Goal: Find specific page/section: Find specific page/section

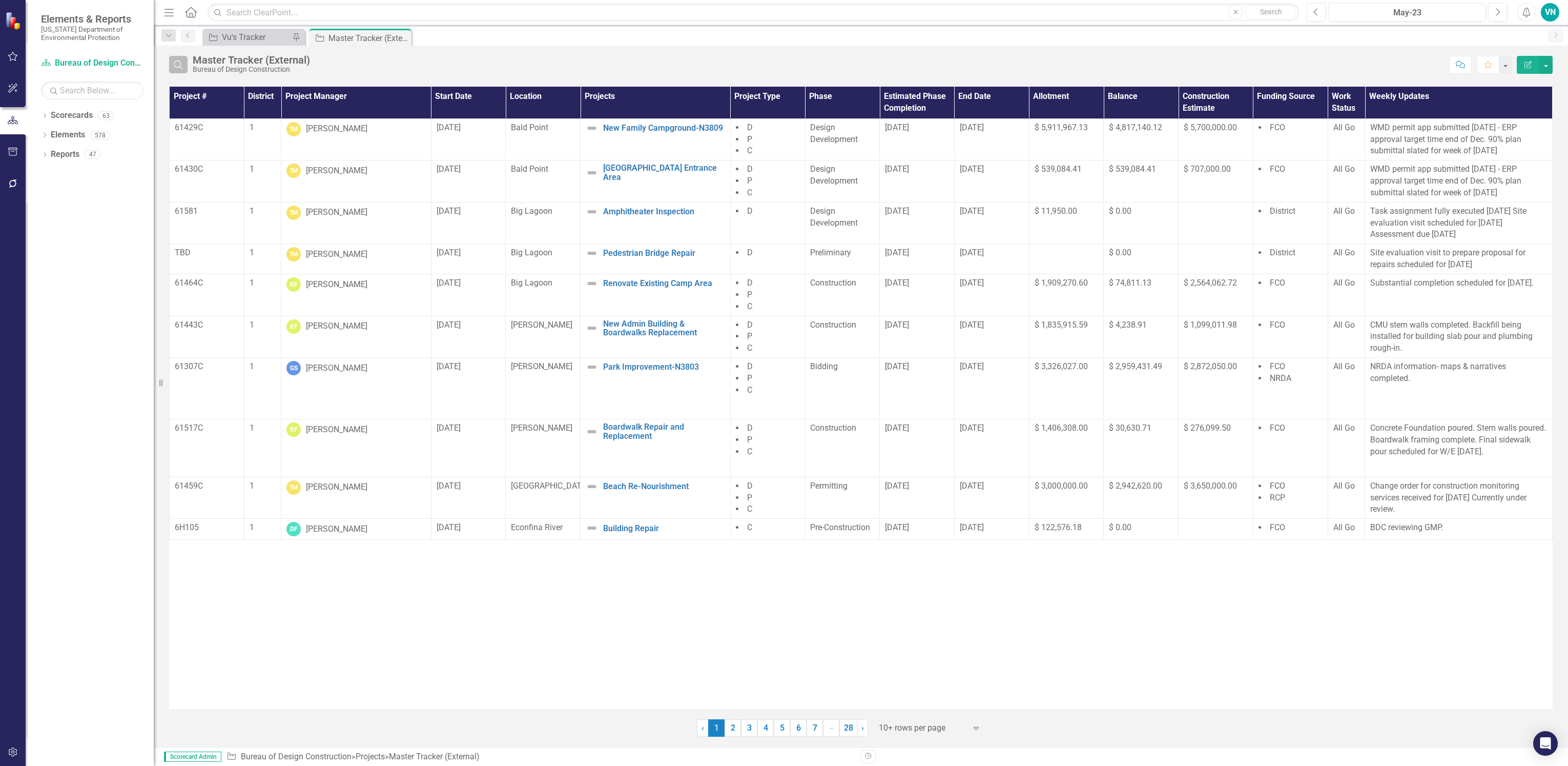
click at [185, 63] on button "Search" at bounding box center [178, 65] width 19 height 18
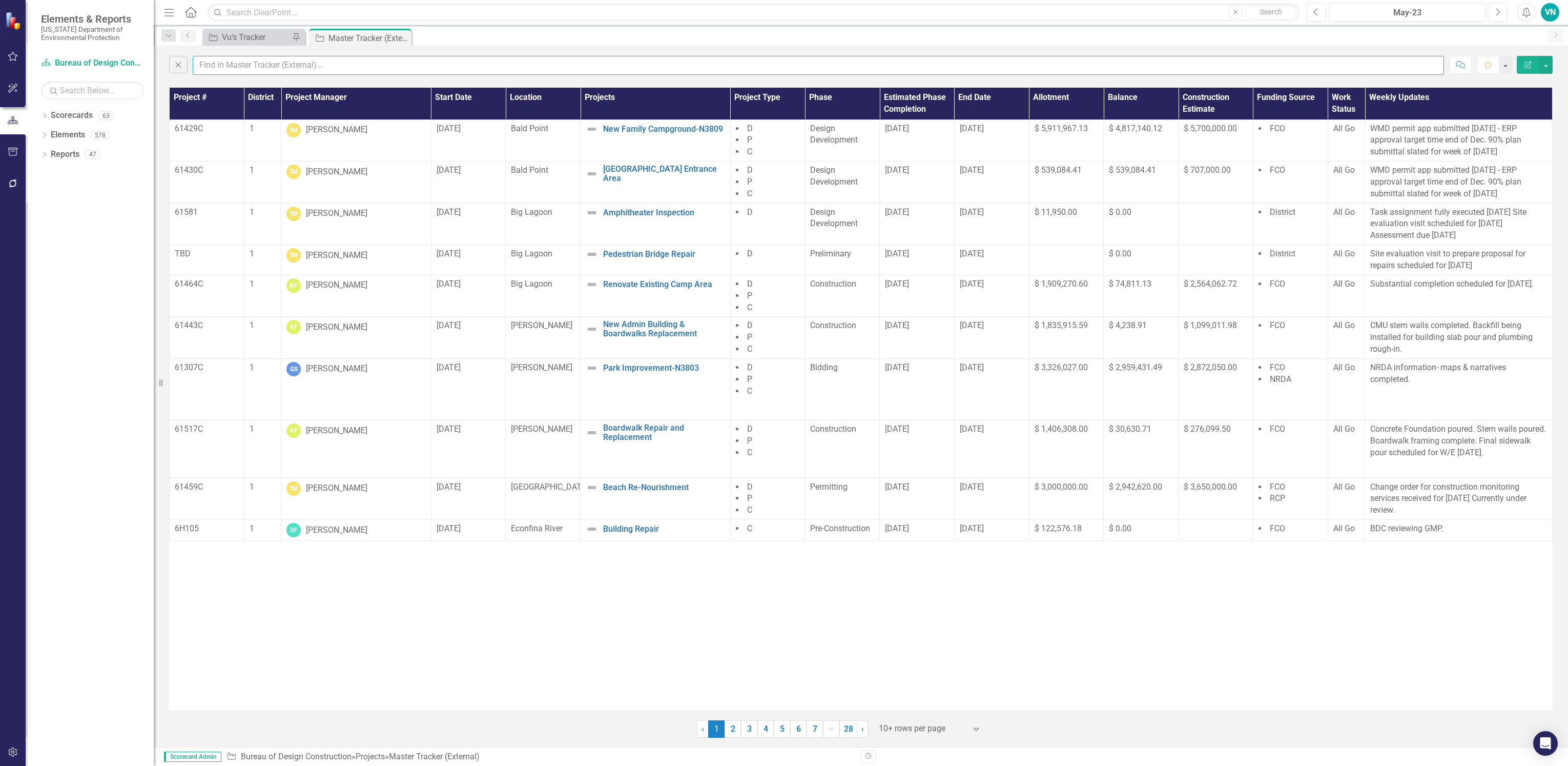
click at [220, 62] on input "text" at bounding box center [818, 66] width 1251 height 19
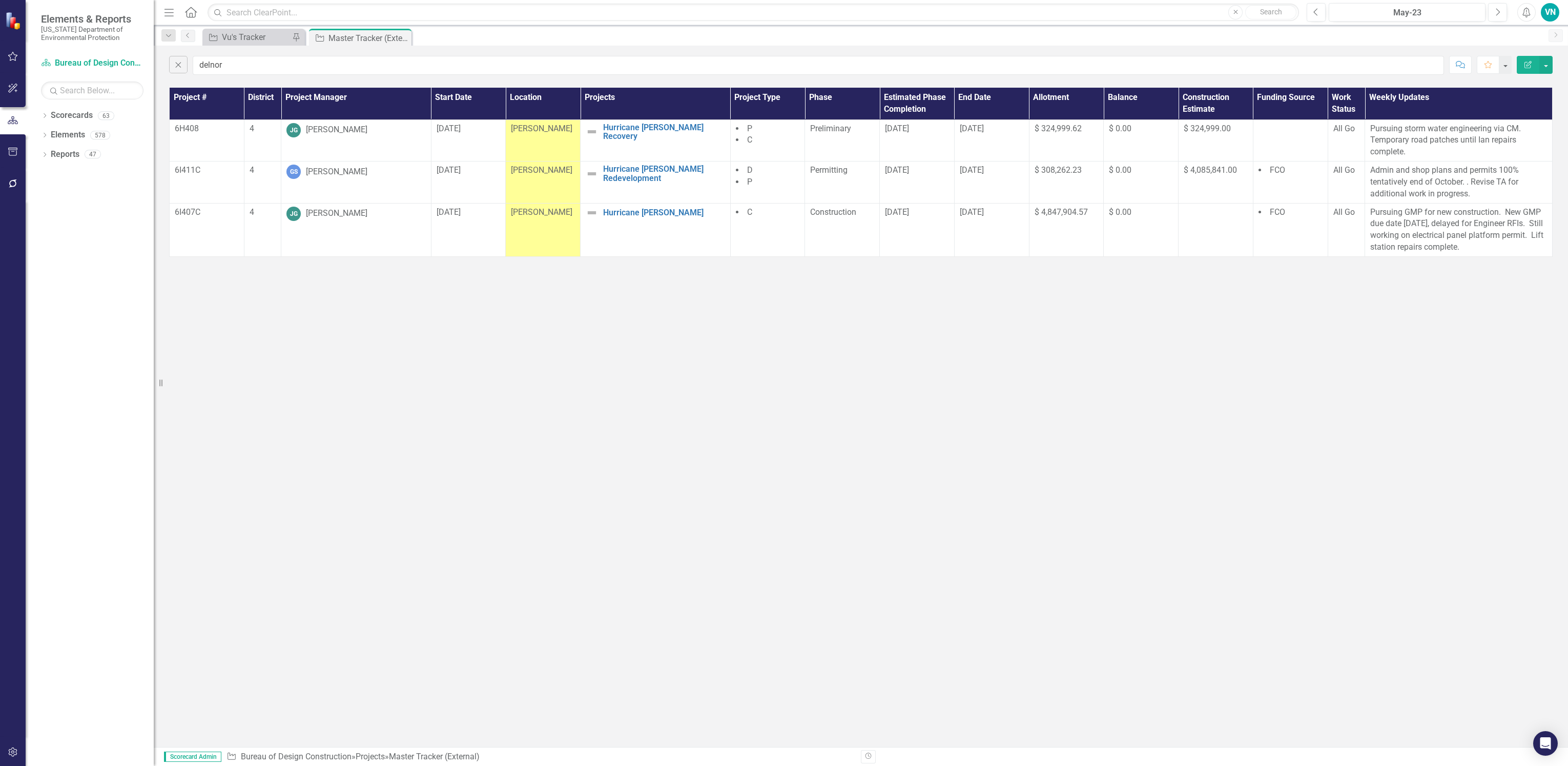
click at [217, 53] on div "Close delnor Comment Favorite Edit Report" at bounding box center [860, 63] width 1414 height 35
click at [227, 63] on input "delnor" at bounding box center [818, 66] width 1251 height 19
drag, startPoint x: 227, startPoint y: 63, endPoint x: 165, endPoint y: 67, distance: 62.1
click at [167, 67] on div "Close delnor Comment Favorite Edit Report" at bounding box center [860, 63] width 1414 height 35
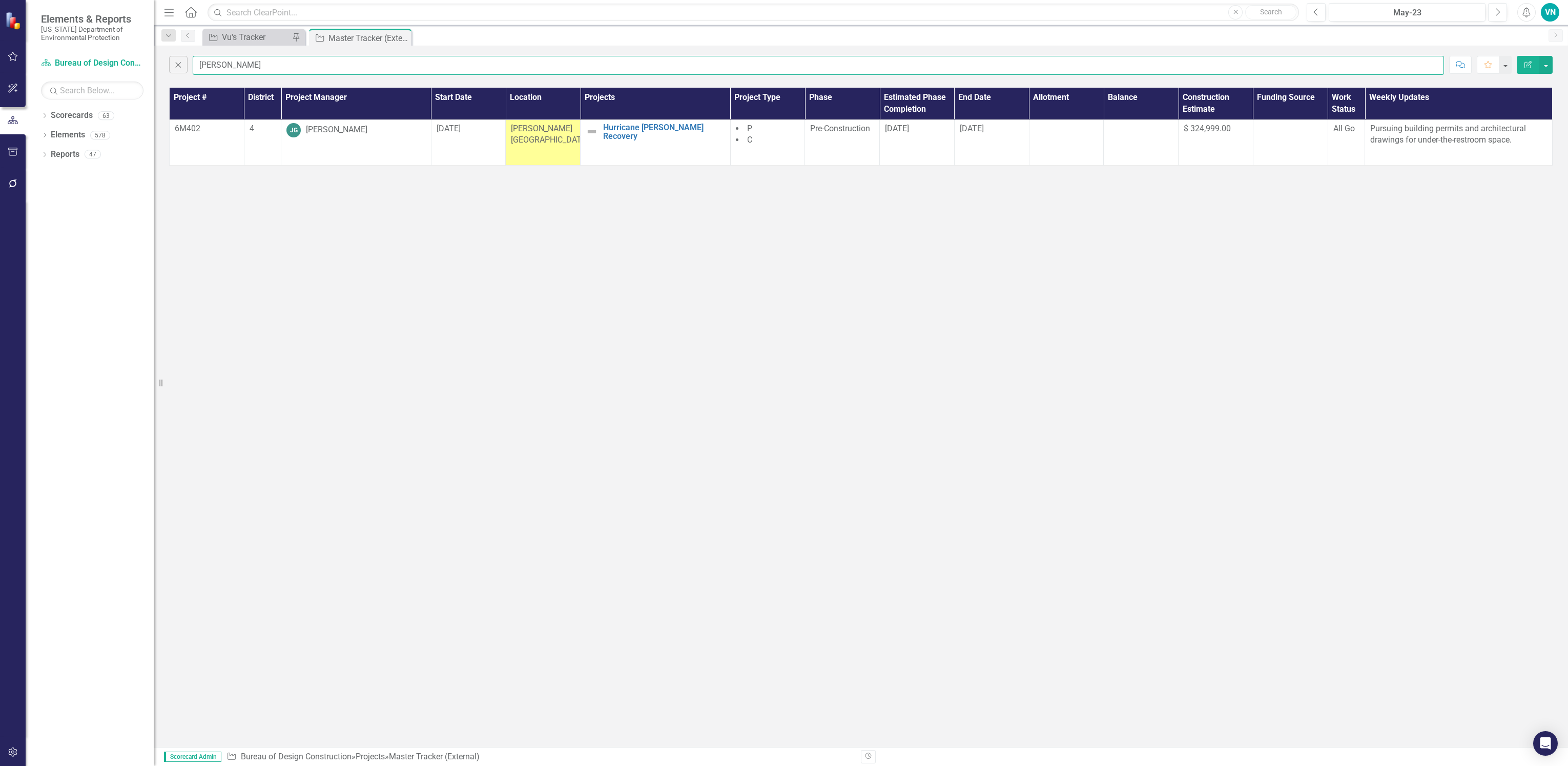
click at [238, 59] on input "stump" at bounding box center [818, 66] width 1251 height 19
drag, startPoint x: 239, startPoint y: 63, endPoint x: 191, endPoint y: 66, distance: 48.1
click at [191, 66] on div "Close stump" at bounding box center [806, 66] width 1276 height 19
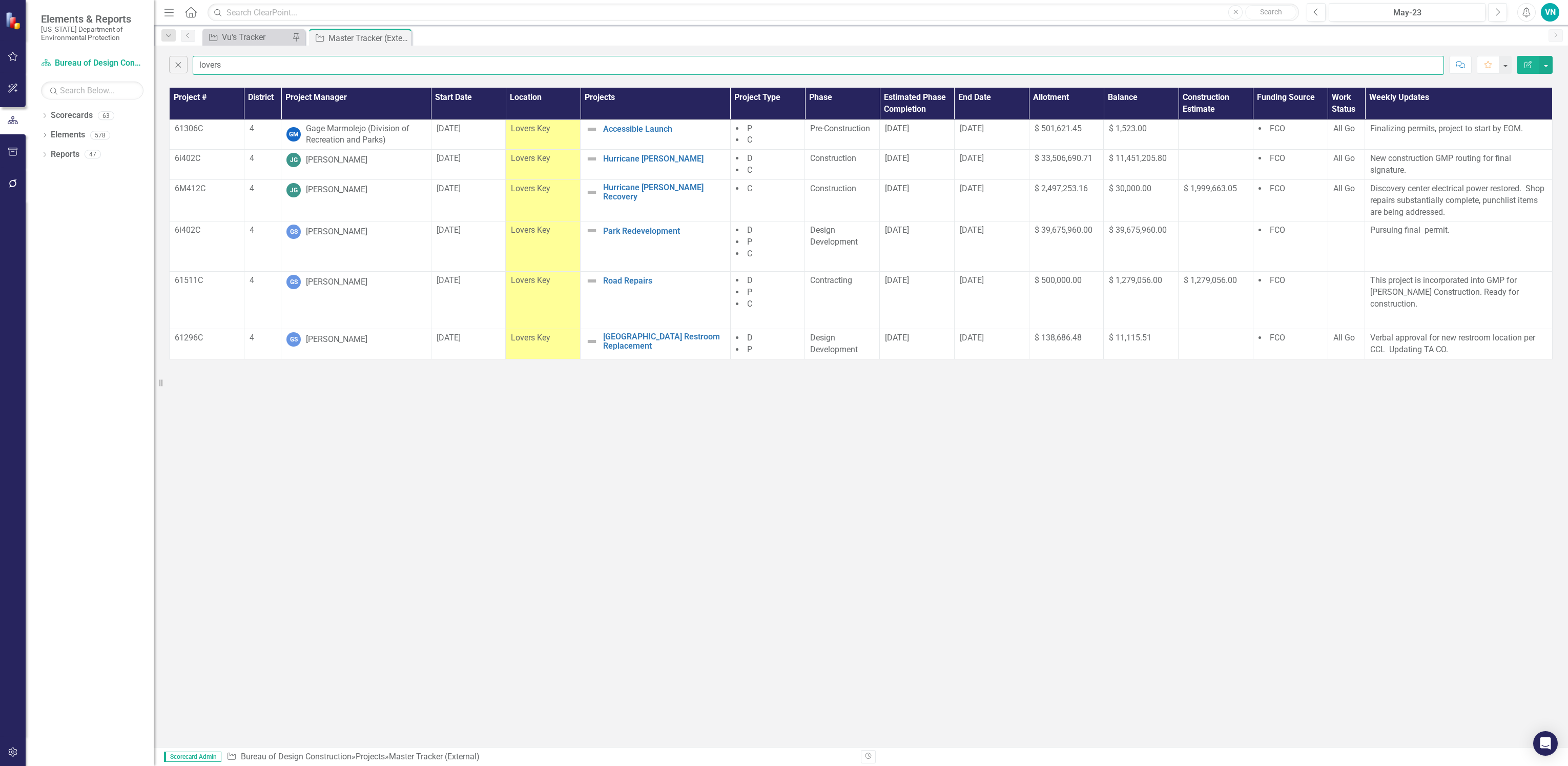
drag, startPoint x: 321, startPoint y: 60, endPoint x: 180, endPoint y: 48, distance: 141.5
click at [139, 97] on div "Elements & Reports [US_STATE] Department of Environmental Protection Scorecard …" at bounding box center [784, 383] width 1568 height 766
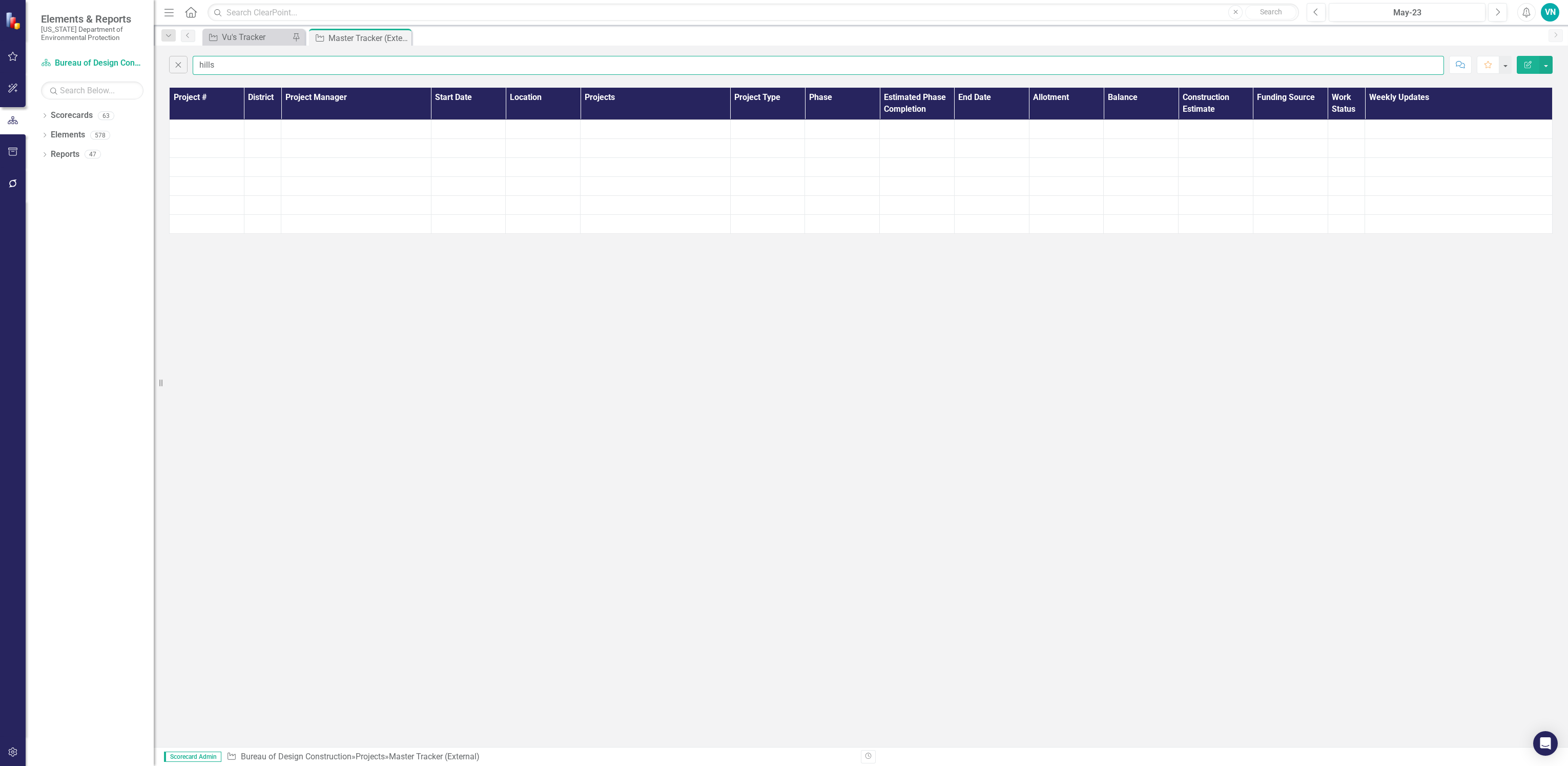
type input "[GEOGRAPHIC_DATA]"
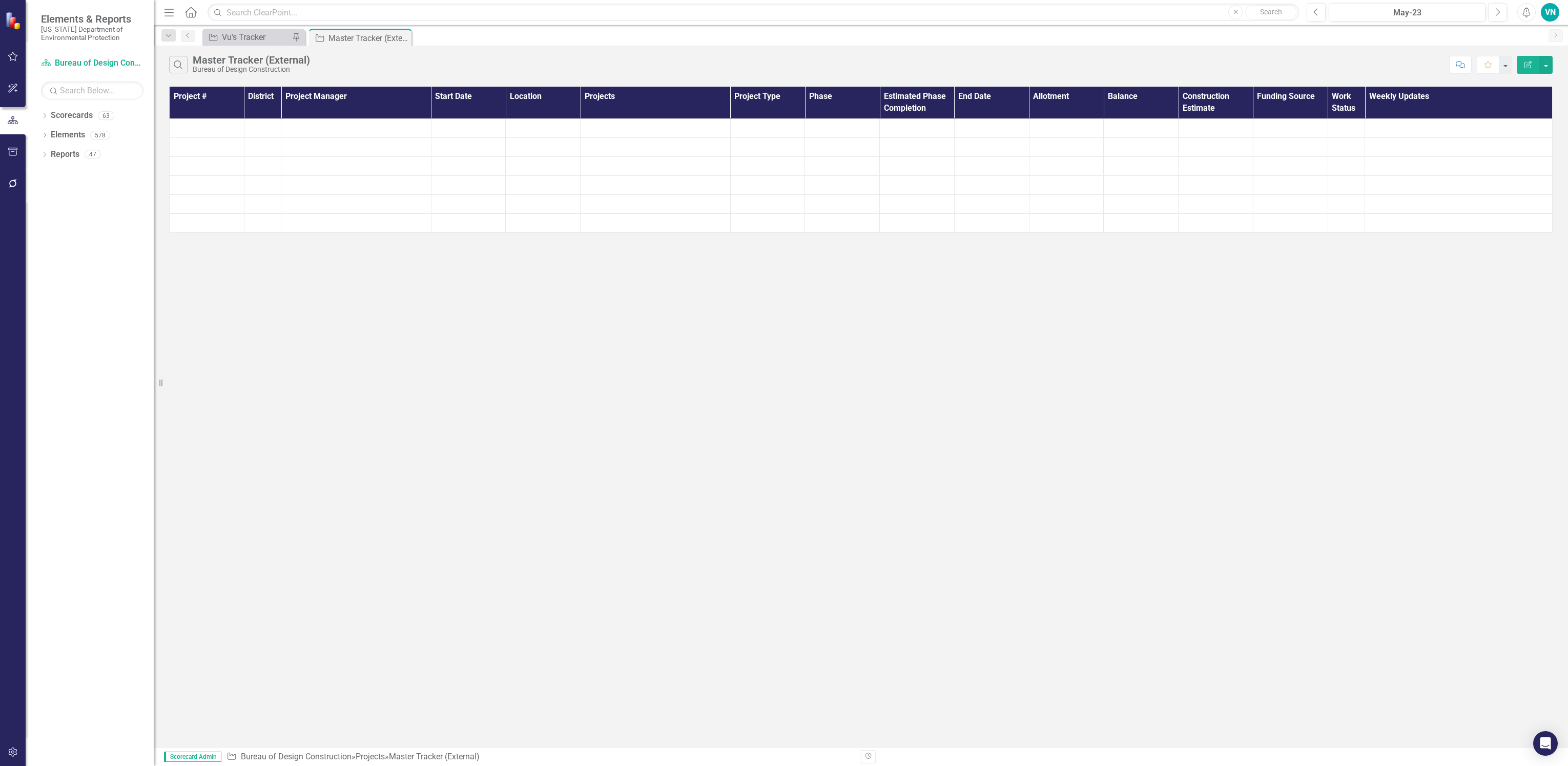
click at [180, 60] on icon "Search" at bounding box center [178, 65] width 11 height 9
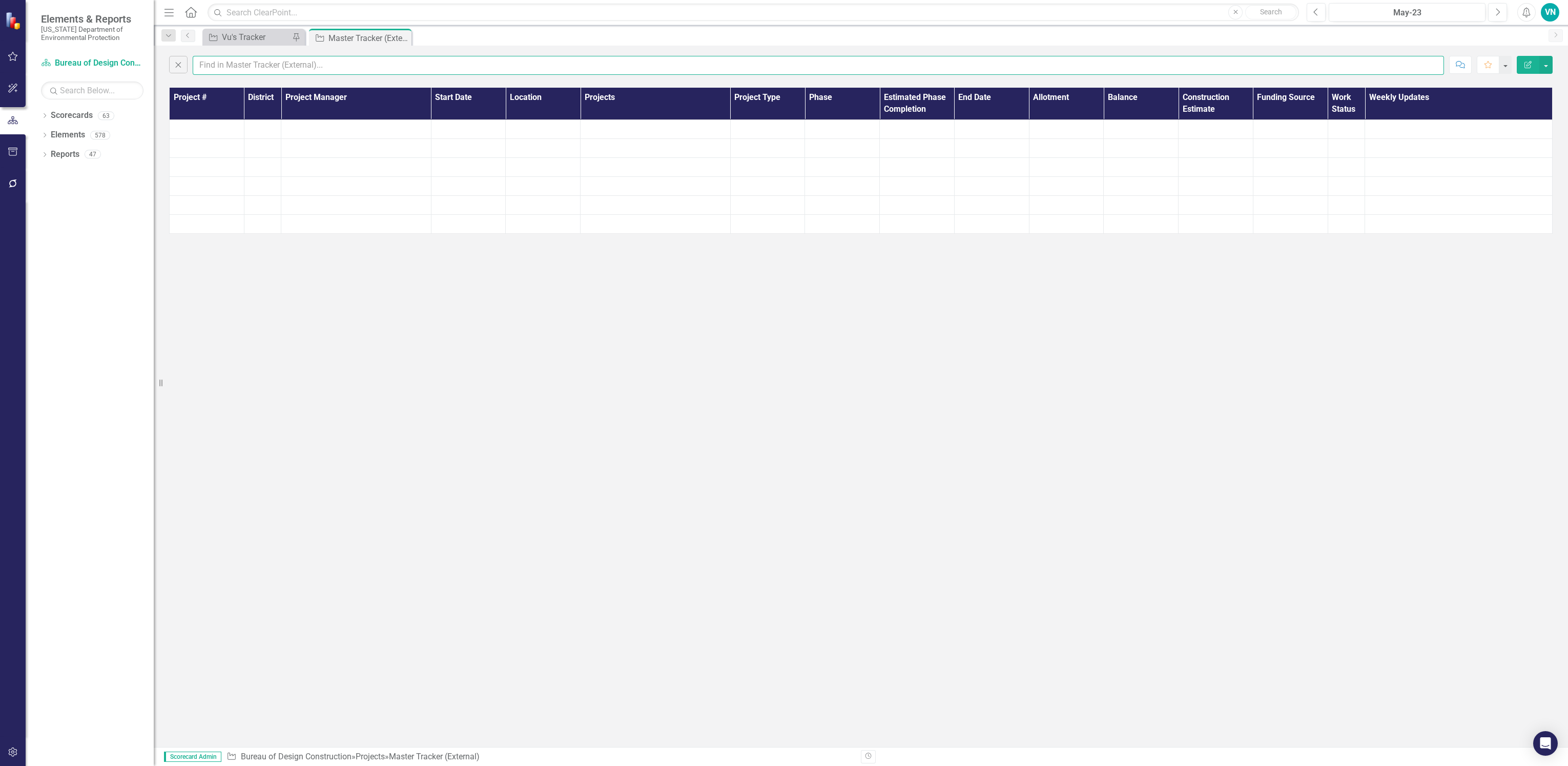
click at [228, 57] on input "text" at bounding box center [818, 66] width 1251 height 19
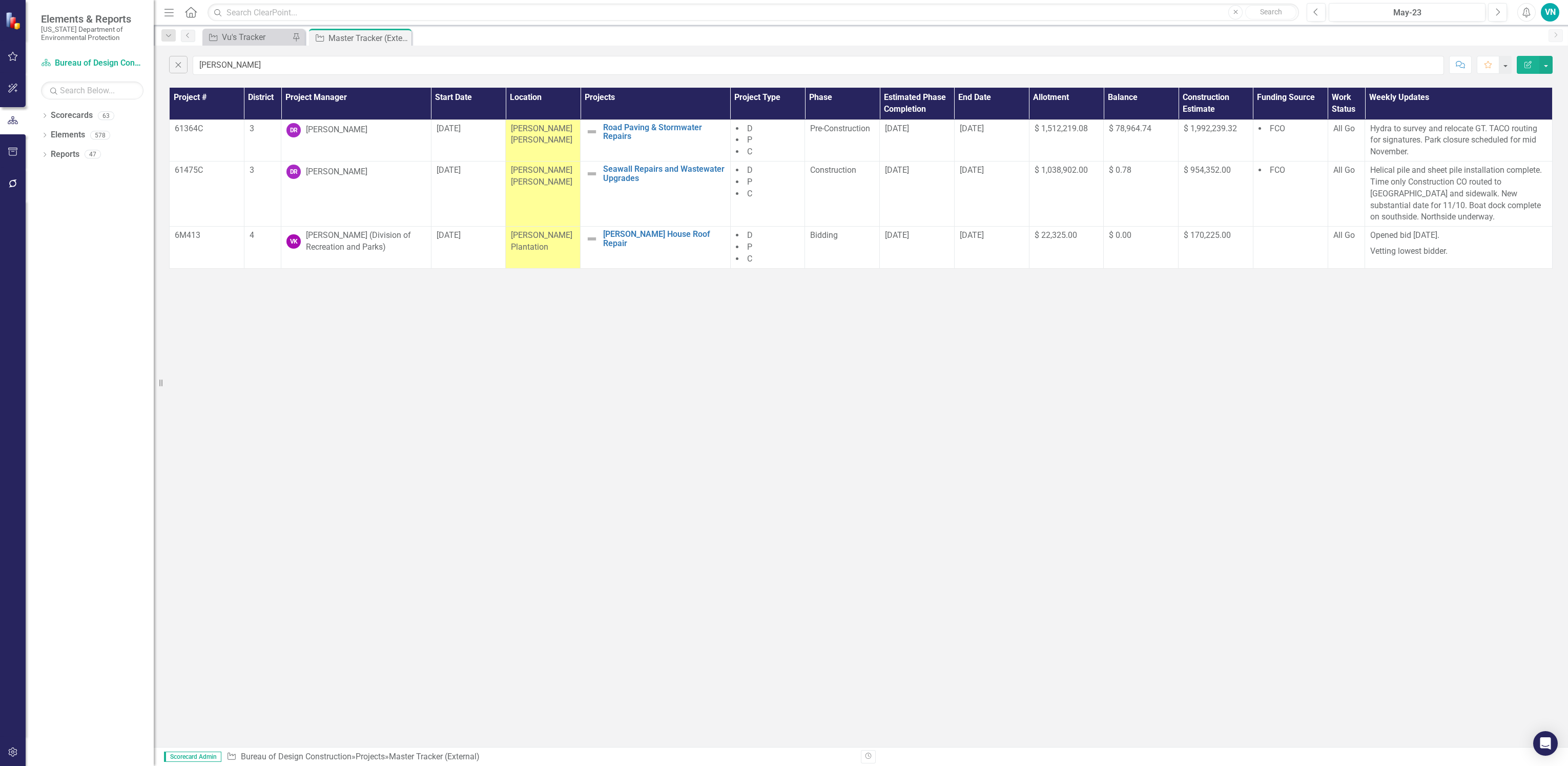
click at [517, 383] on div "Close [PERSON_NAME] Comment Favorite Edit Report Project # District Project Man…" at bounding box center [860, 397] width 1414 height 701
drag, startPoint x: 277, startPoint y: 61, endPoint x: 140, endPoint y: 68, distance: 137.2
click at [140, 68] on div "Elements & Reports [US_STATE] Department of Environmental Protection Scorecard …" at bounding box center [784, 383] width 1568 height 766
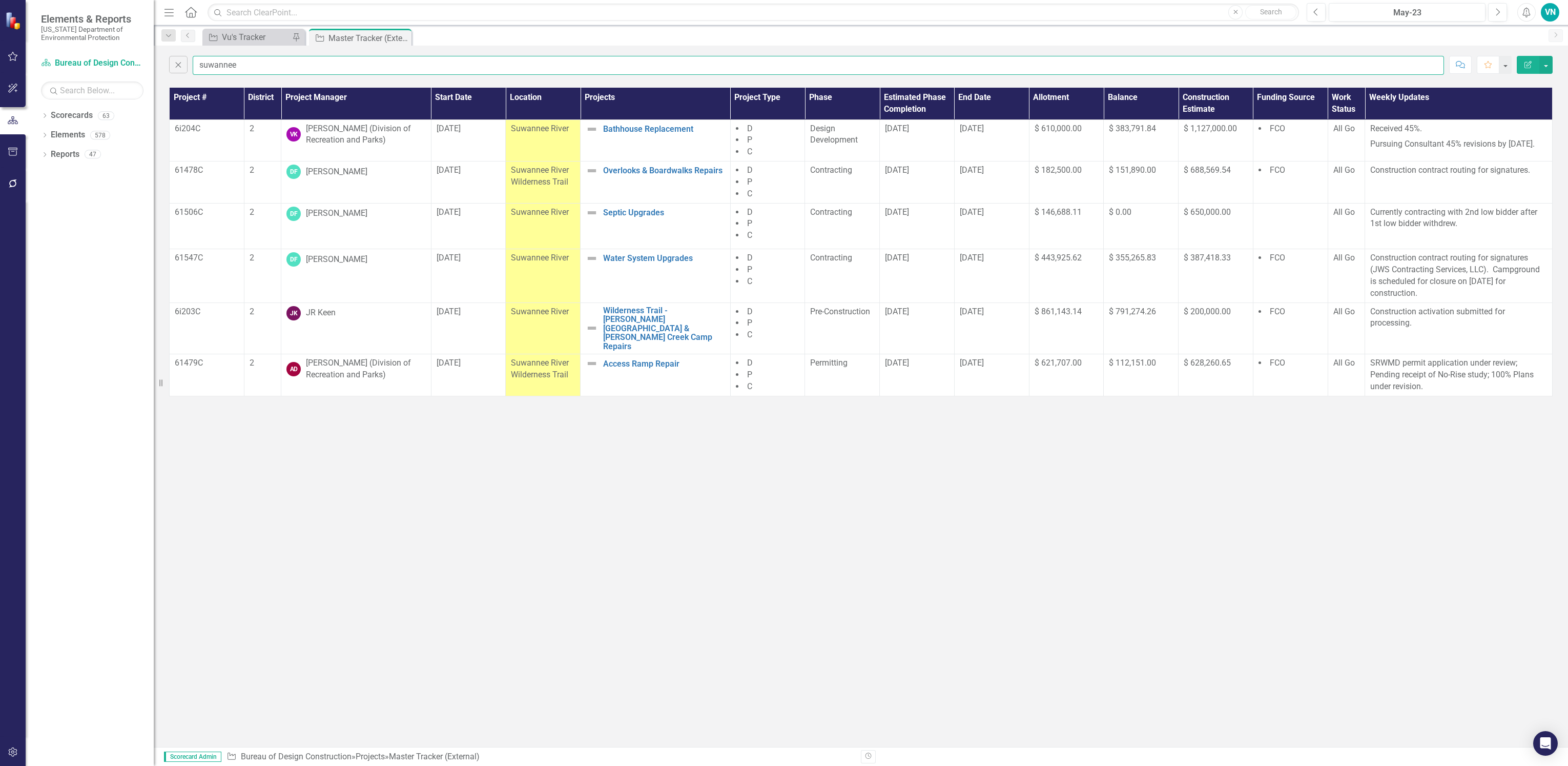
drag, startPoint x: 250, startPoint y: 64, endPoint x: 159, endPoint y: 67, distance: 91.0
click at [159, 67] on div "Elements & Reports [US_STATE] Department of Environmental Protection Scorecard …" at bounding box center [784, 383] width 1568 height 766
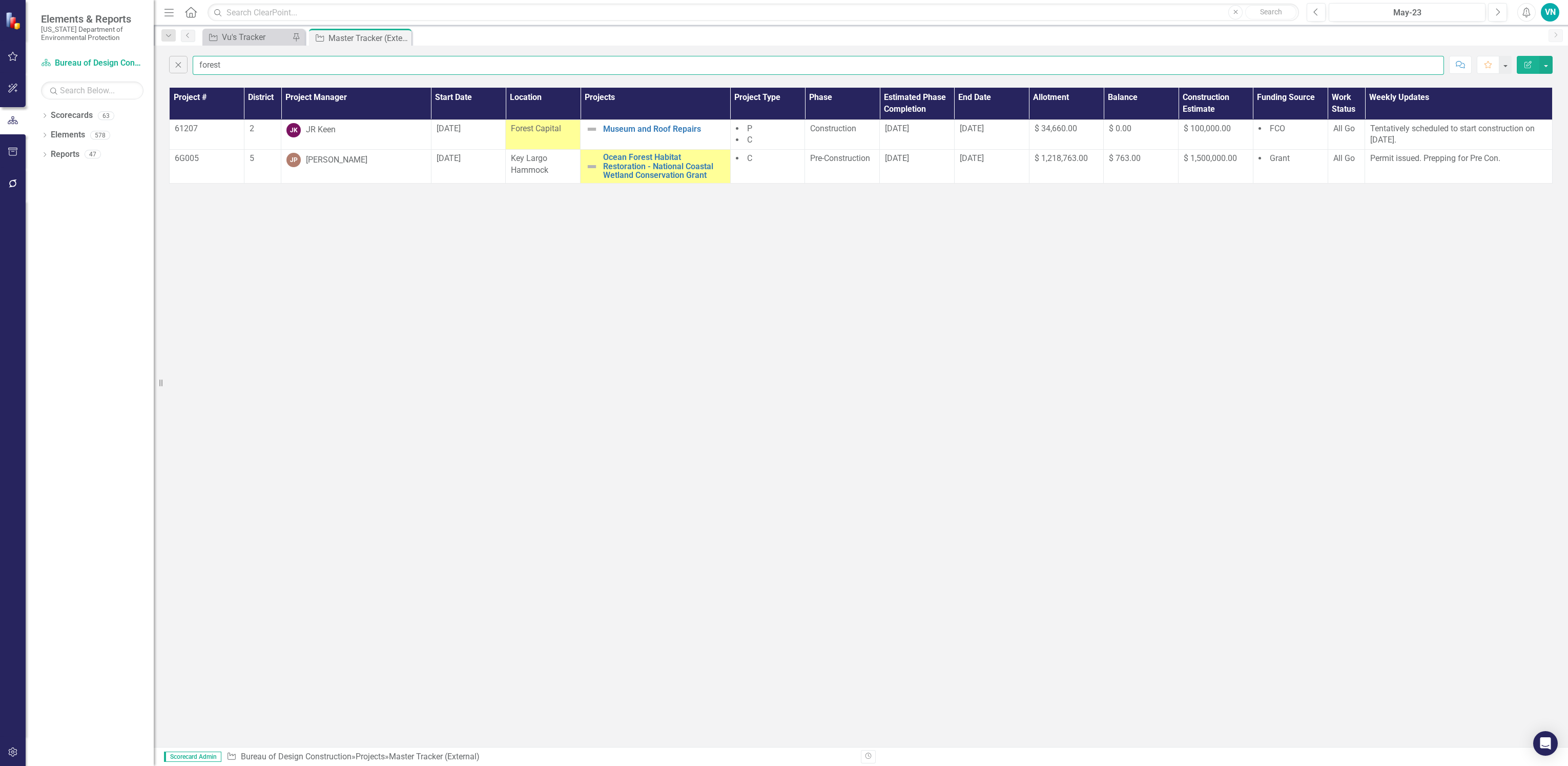
click at [221, 61] on input "forest" at bounding box center [818, 66] width 1251 height 19
drag, startPoint x: 229, startPoint y: 62, endPoint x: 171, endPoint y: 64, distance: 58.0
click at [171, 64] on div "Close forest" at bounding box center [806, 66] width 1276 height 19
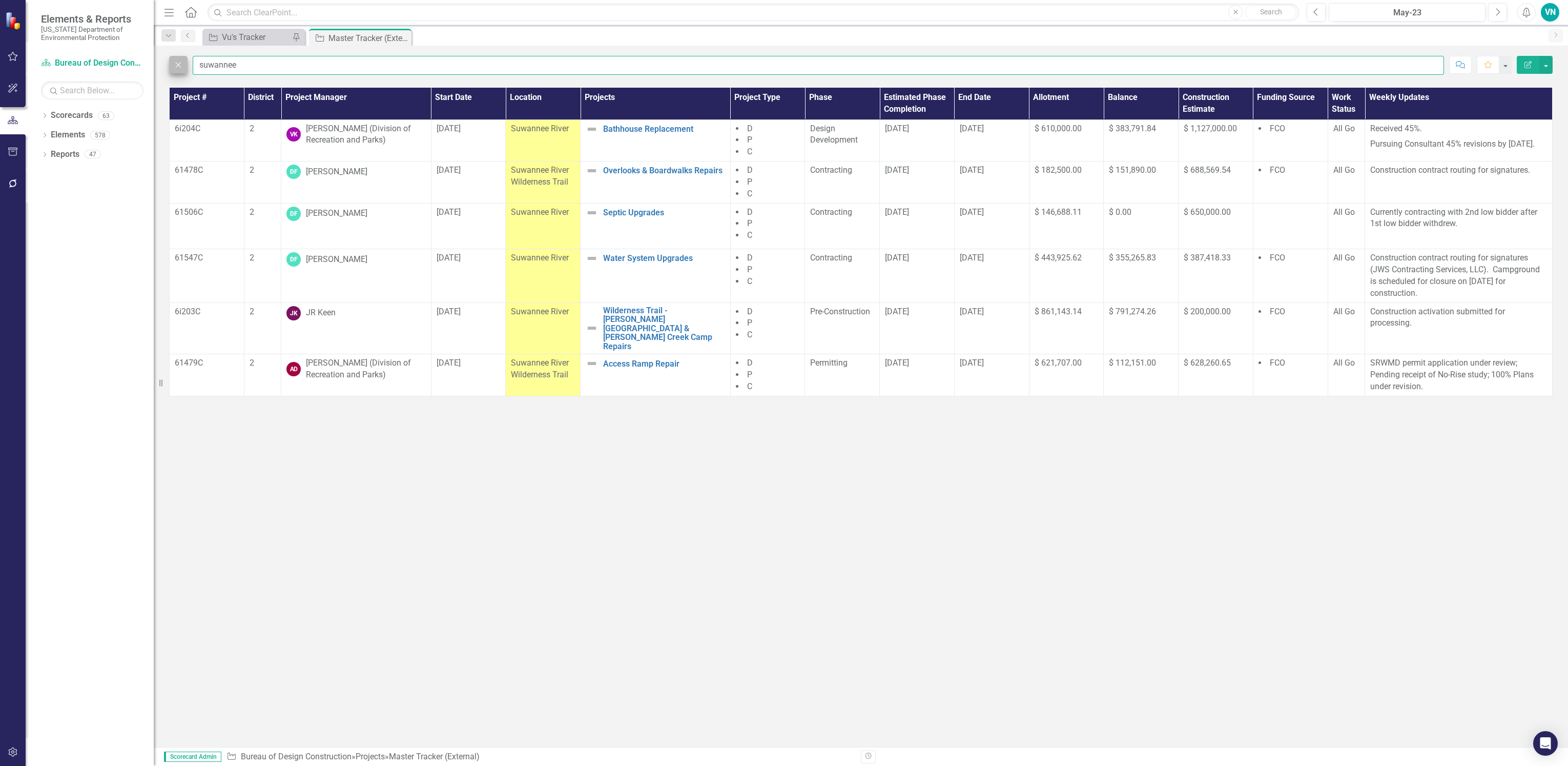
drag, startPoint x: 352, startPoint y: 68, endPoint x: 170, endPoint y: 70, distance: 182.0
click at [170, 70] on div "Close suwannee" at bounding box center [806, 66] width 1276 height 19
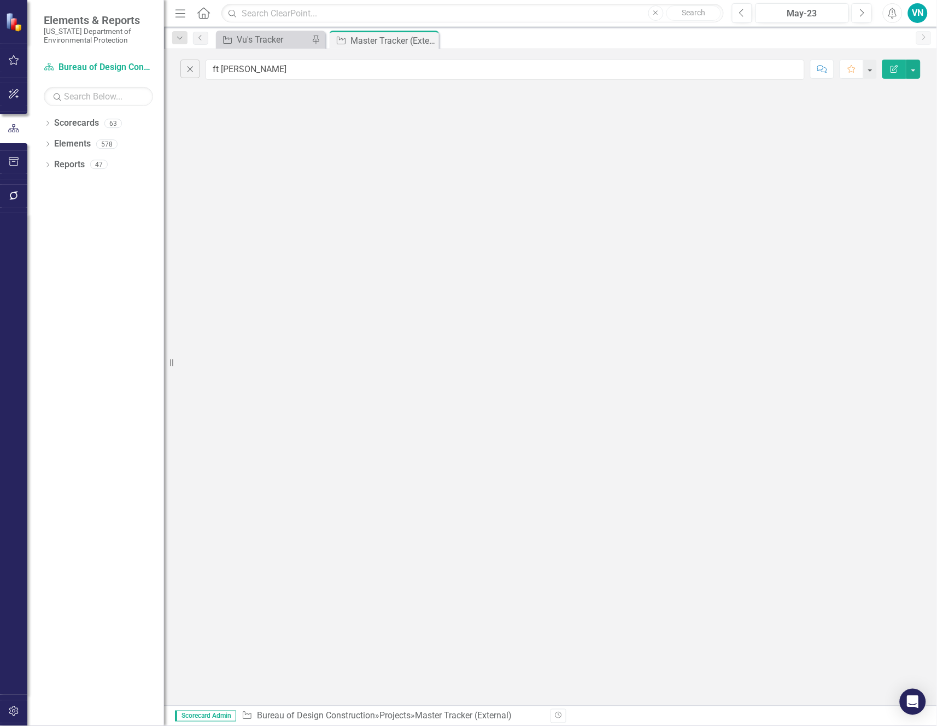
click at [524, 191] on div "Close ft [PERSON_NAME] Comment Favorite Edit Report" at bounding box center [550, 377] width 773 height 657
click at [307, 76] on input "ft [PERSON_NAME]" at bounding box center [505, 70] width 599 height 20
type input "f"
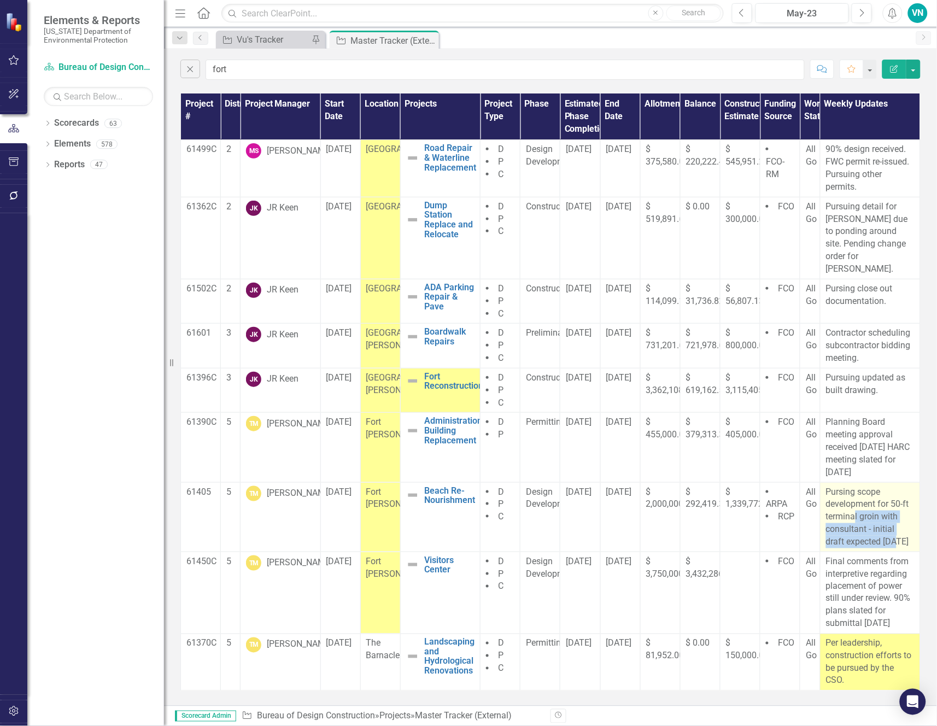
drag, startPoint x: 901, startPoint y: 515, endPoint x: 855, endPoint y: 487, distance: 53.5
click at [855, 487] on p "Pursing scope development for 50-ft terminal groin with consultant - initial dr…" at bounding box center [870, 517] width 89 height 62
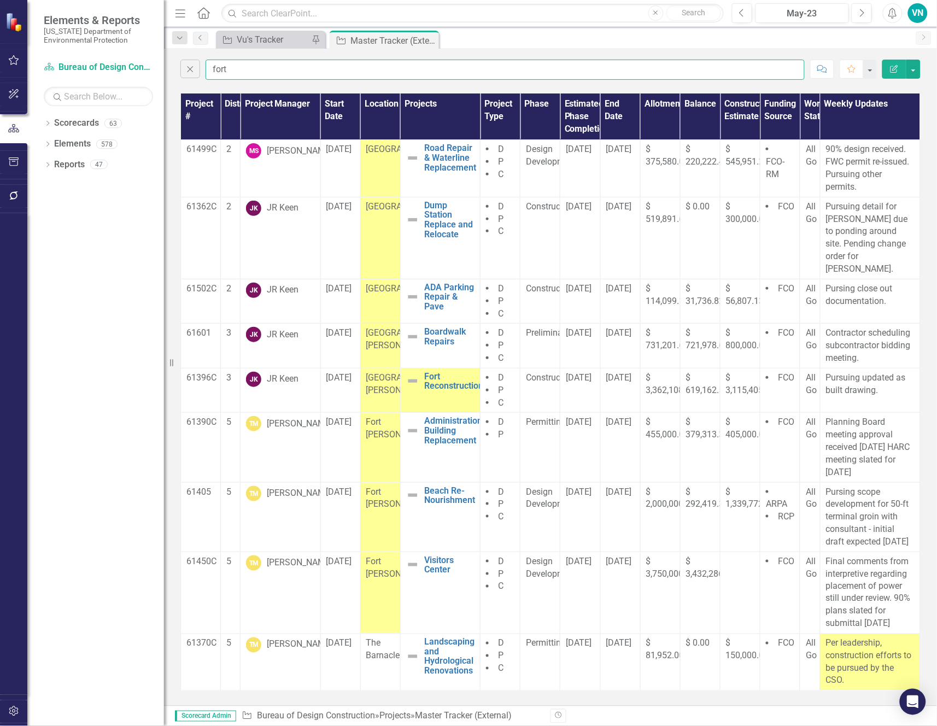
drag, startPoint x: 244, startPoint y: 69, endPoint x: 155, endPoint y: 39, distance: 94.2
click at [150, 69] on div "Elements & Reports [US_STATE] Department of Environmental Protection Scorecard …" at bounding box center [468, 363] width 937 height 726
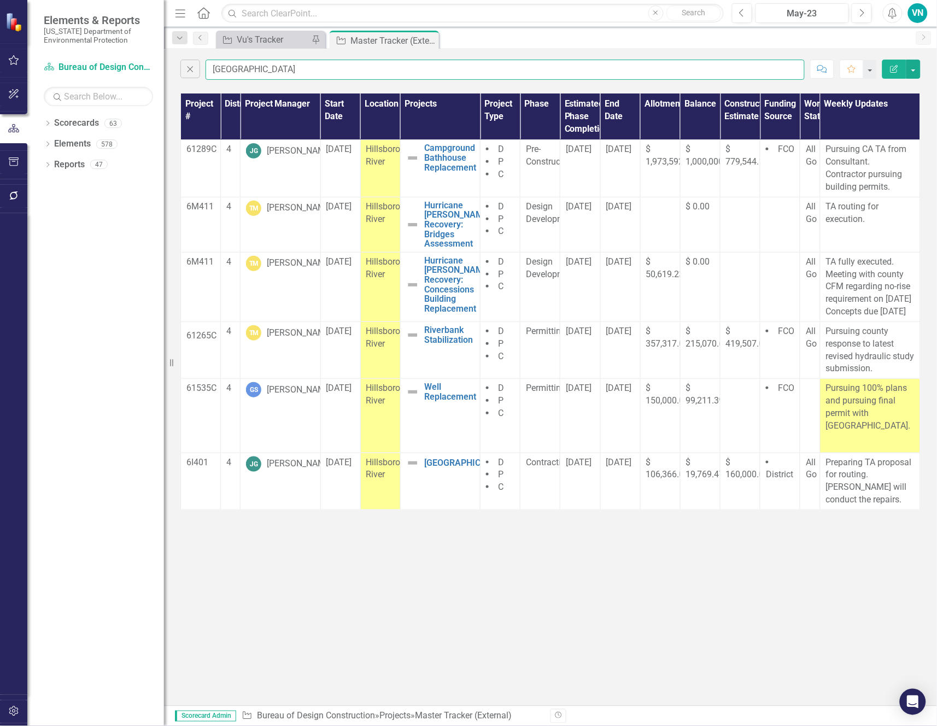
type input "[GEOGRAPHIC_DATA]"
